Goal: Information Seeking & Learning: Learn about a topic

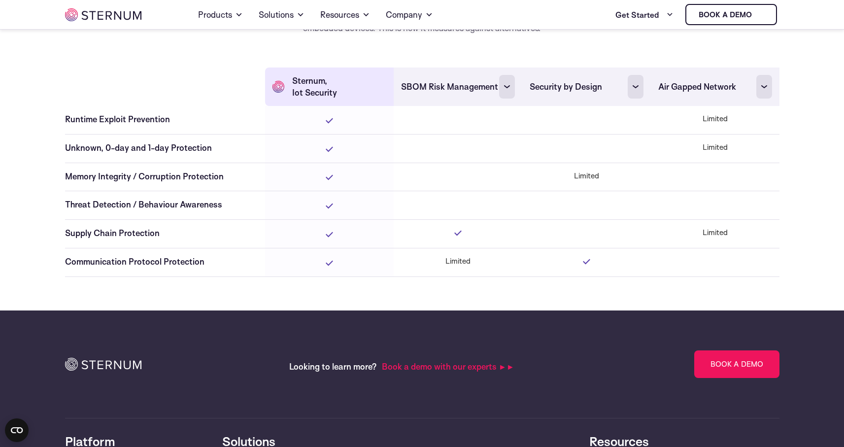
scroll to position [2976, 0]
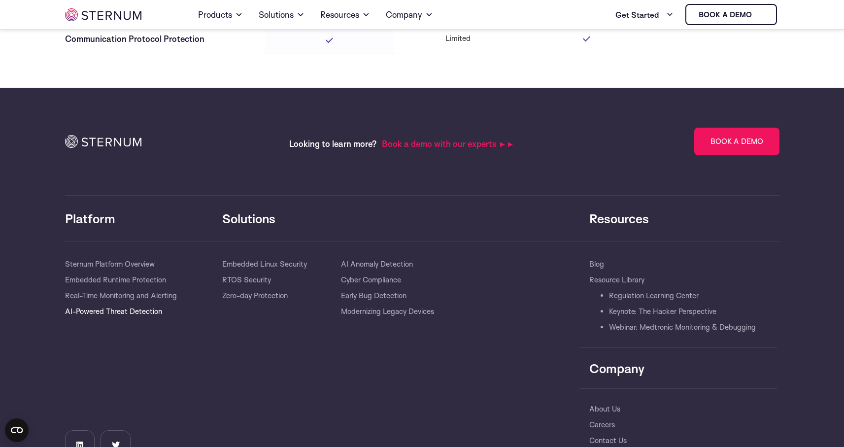
click at [139, 313] on link "AI-Powered Threat Detection" at bounding box center [113, 311] width 97 height 16
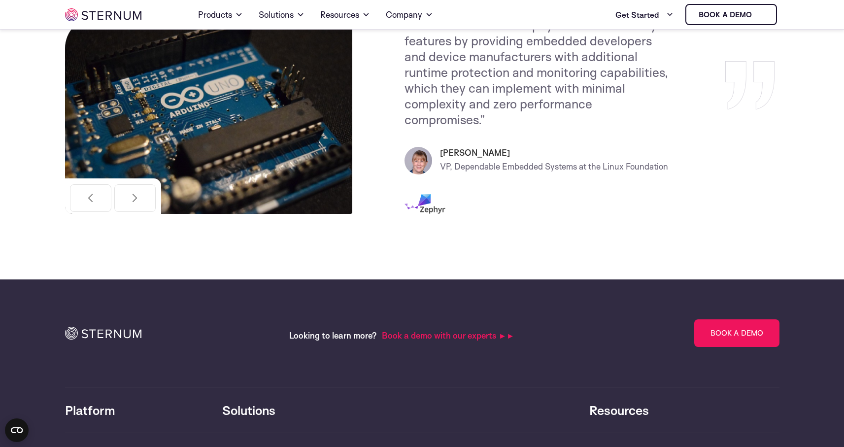
scroll to position [2121, 0]
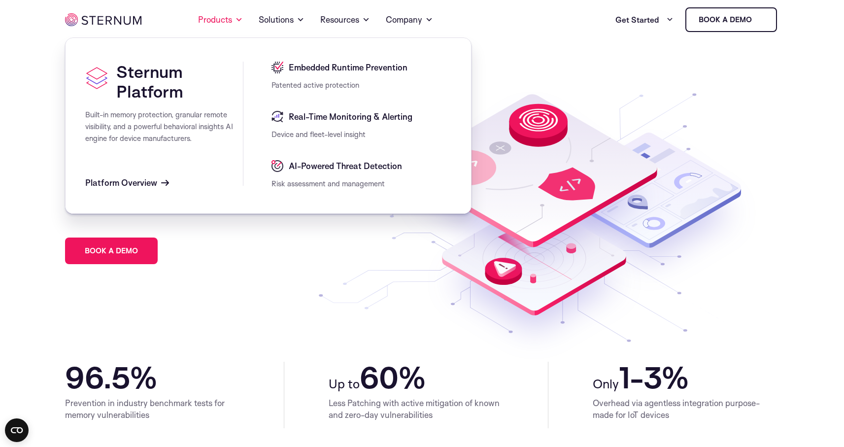
click at [362, 71] on span "Embedded Runtime Prevention" at bounding box center [346, 68] width 121 height 12
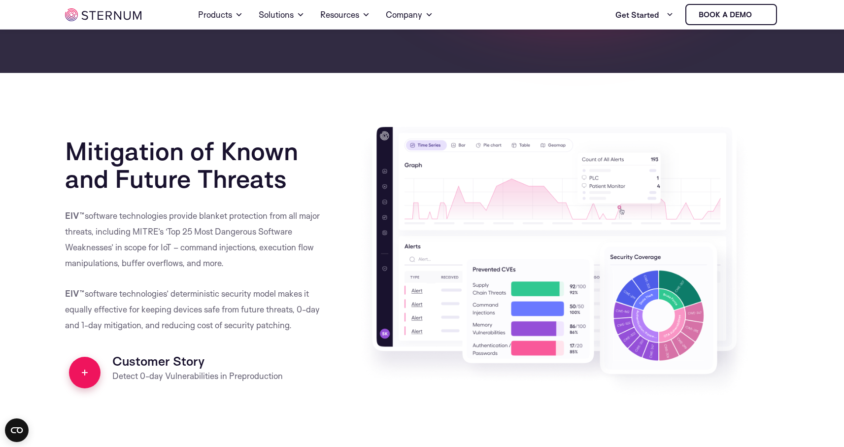
scroll to position [923, 0]
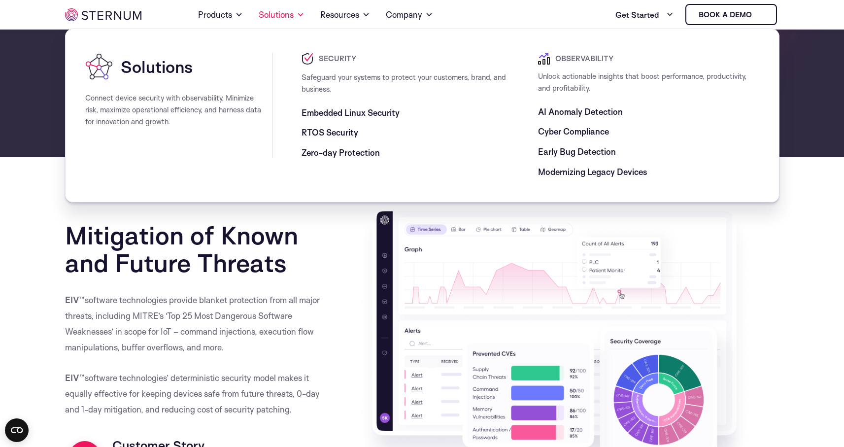
click at [573, 115] on span "AI Anomaly Detection" at bounding box center [580, 112] width 85 height 12
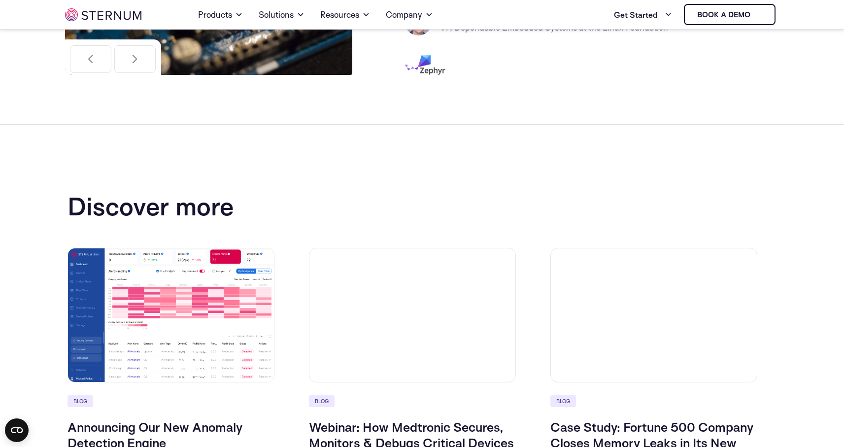
scroll to position [1439, 0]
